Goal: Task Accomplishment & Management: Understand process/instructions

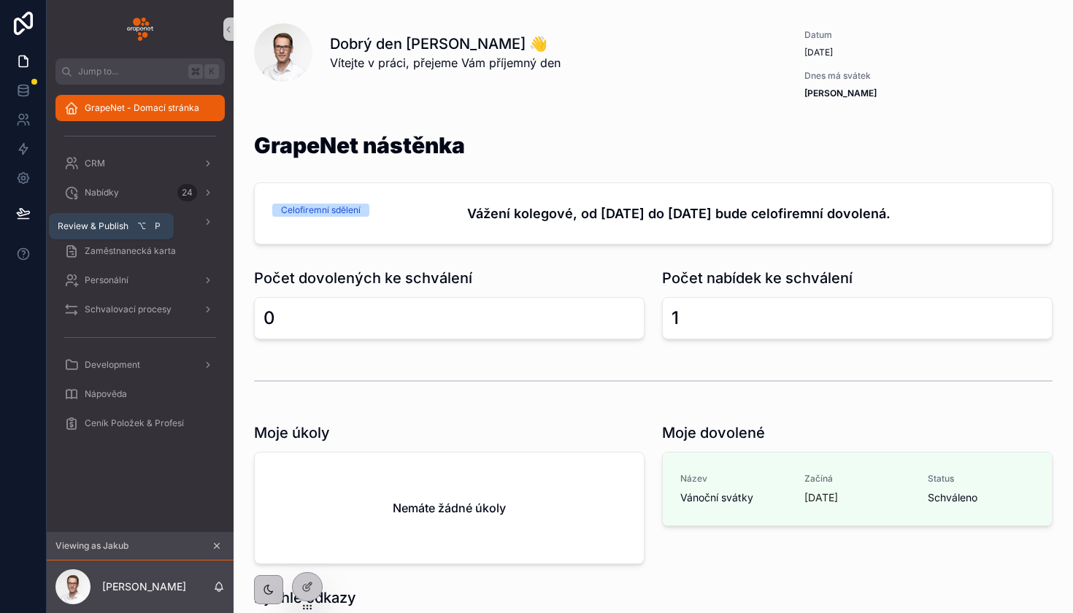
click at [33, 207] on button at bounding box center [23, 213] width 32 height 41
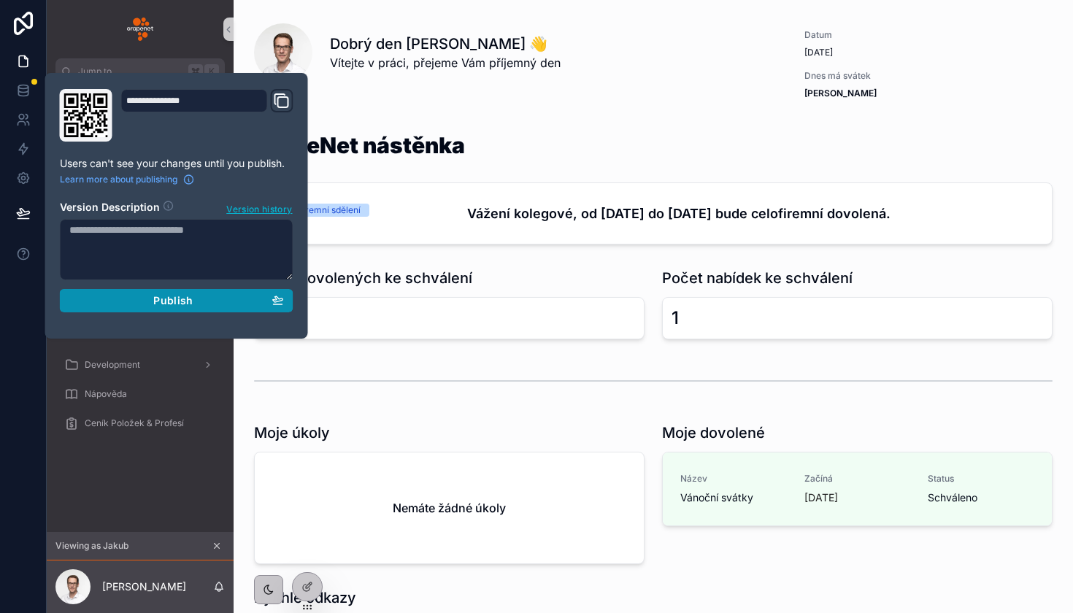
click at [122, 307] on button "Publish" at bounding box center [177, 300] width 234 height 23
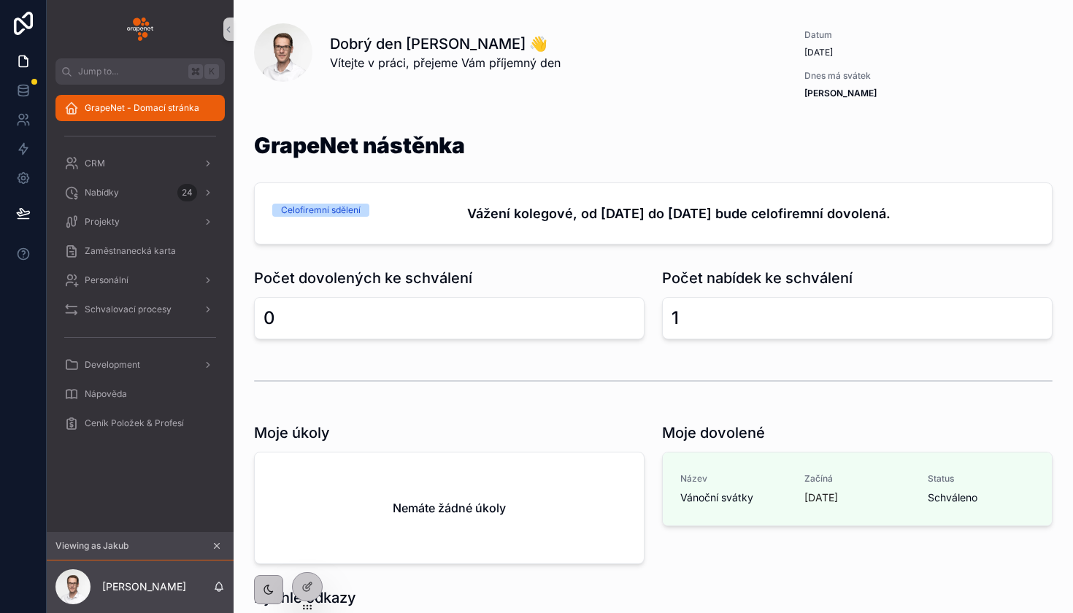
click at [136, 486] on div "GrapeNet - Domací stránka CRM Nabídky 24 Projekty Zaměstnanecká karta Personáln…" at bounding box center [140, 309] width 187 height 448
click at [129, 293] on div "Personální" at bounding box center [140, 280] width 187 height 29
click at [130, 307] on span "Schvalovací procesy" at bounding box center [128, 310] width 87 height 12
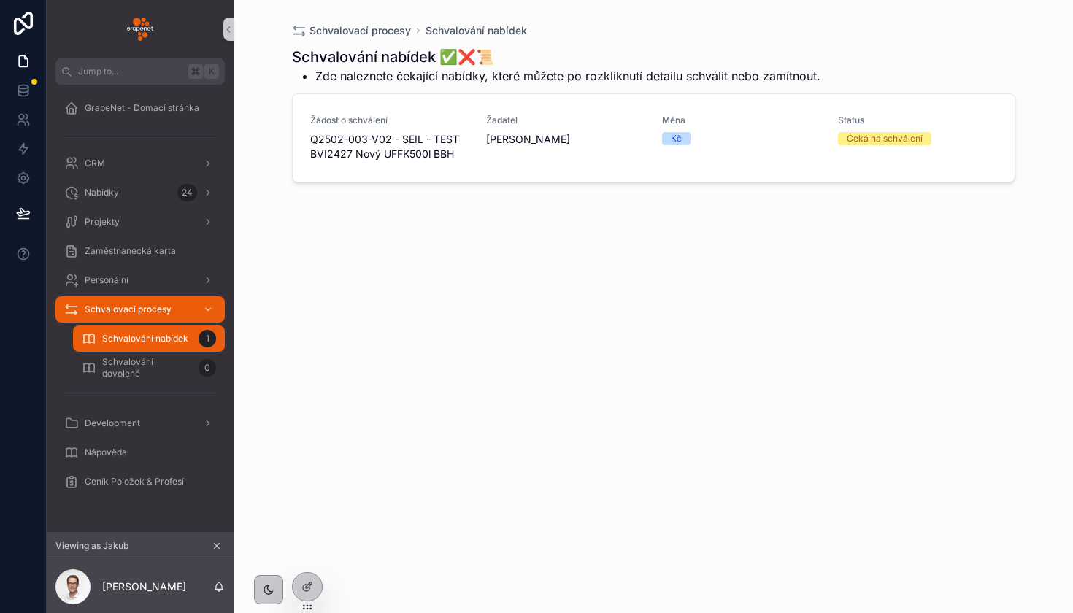
click at [579, 242] on div "Schvalování nabídek ✅❌📜 Zde naleznete čekající nabídky, které můžete po rozklik…" at bounding box center [654, 317] width 724 height 558
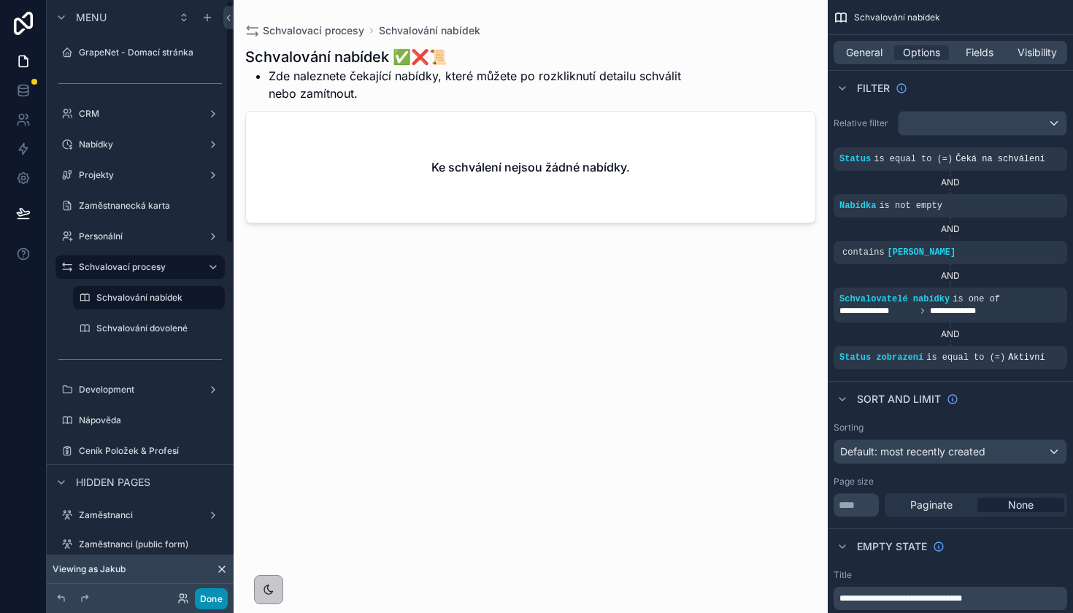
click at [217, 593] on button "Done" at bounding box center [211, 598] width 33 height 21
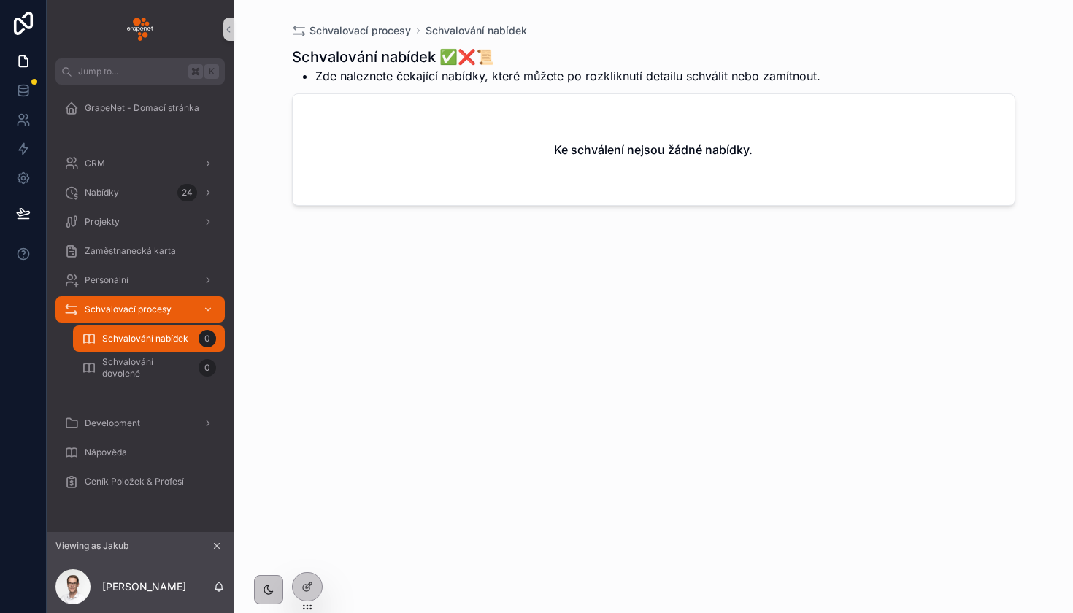
click at [219, 539] on button "scrollable content" at bounding box center [217, 546] width 16 height 16
